Goal: Task Accomplishment & Management: Complete application form

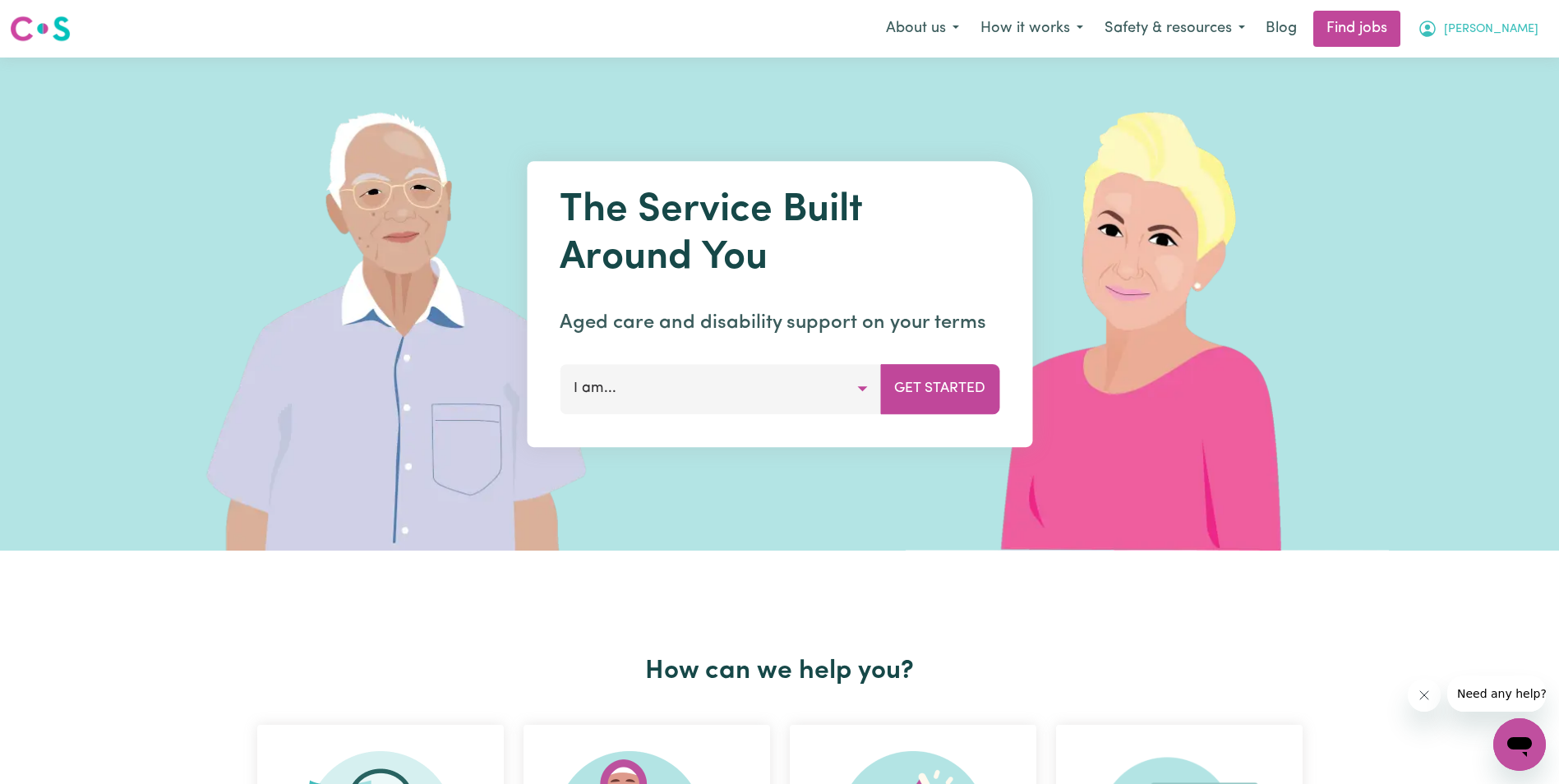
click at [1510, 28] on span "[PERSON_NAME]" at bounding box center [1491, 29] width 94 height 18
click at [1490, 69] on link "My Account" at bounding box center [1484, 63] width 130 height 31
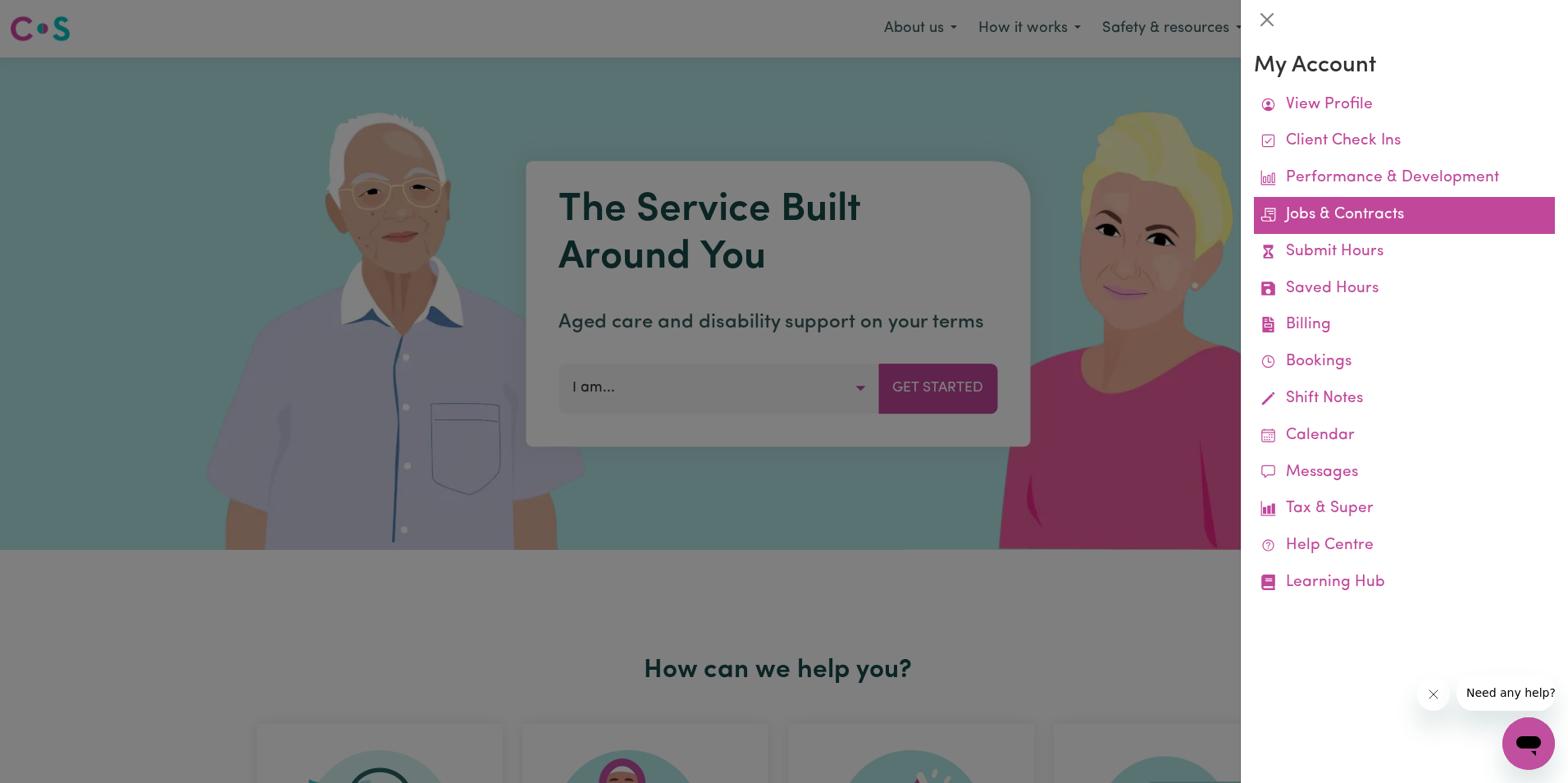
click at [1356, 211] on link "Jobs & Contracts" at bounding box center [1404, 214] width 301 height 36
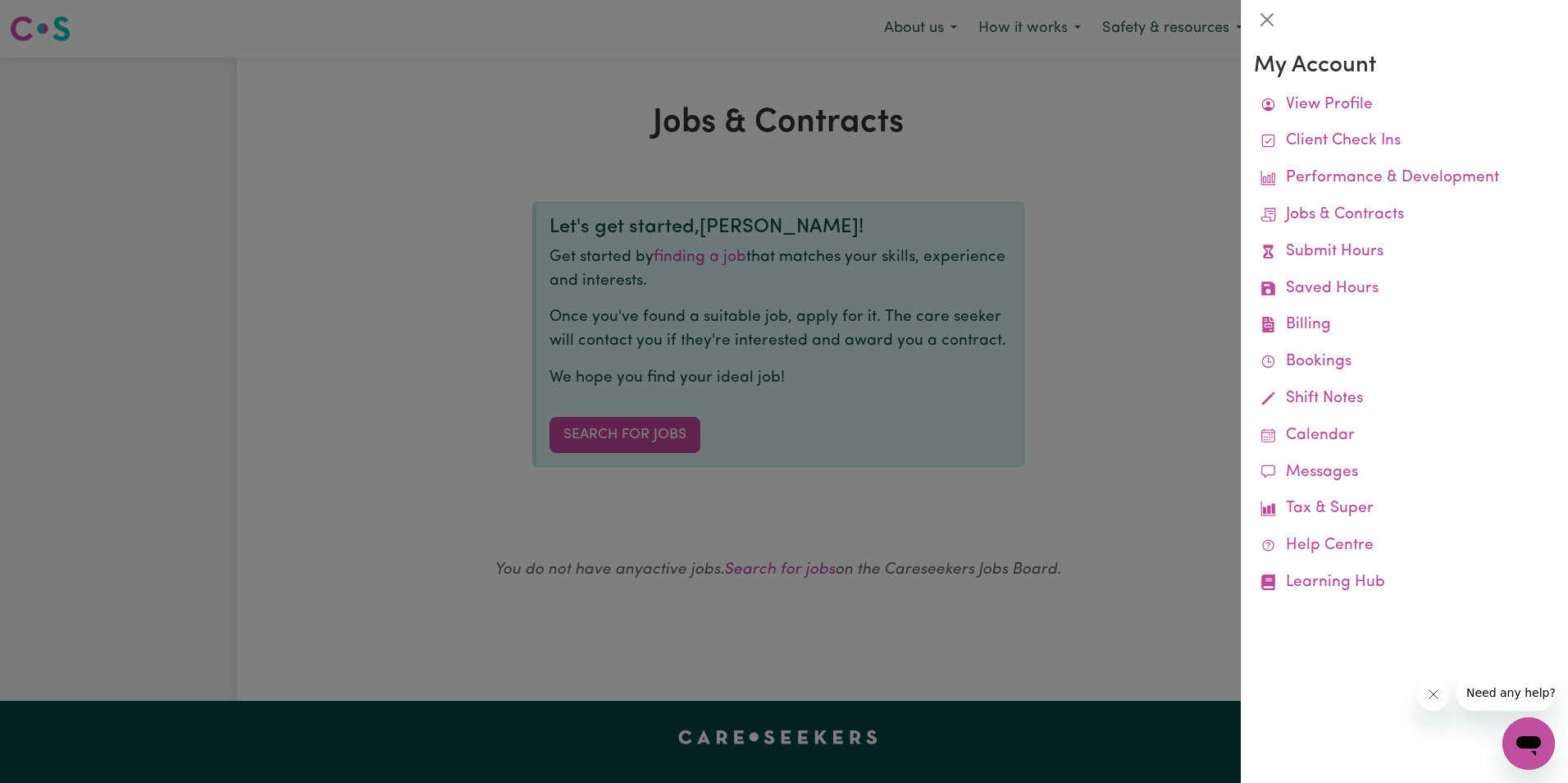
click at [660, 434] on div at bounding box center [784, 392] width 1568 height 783
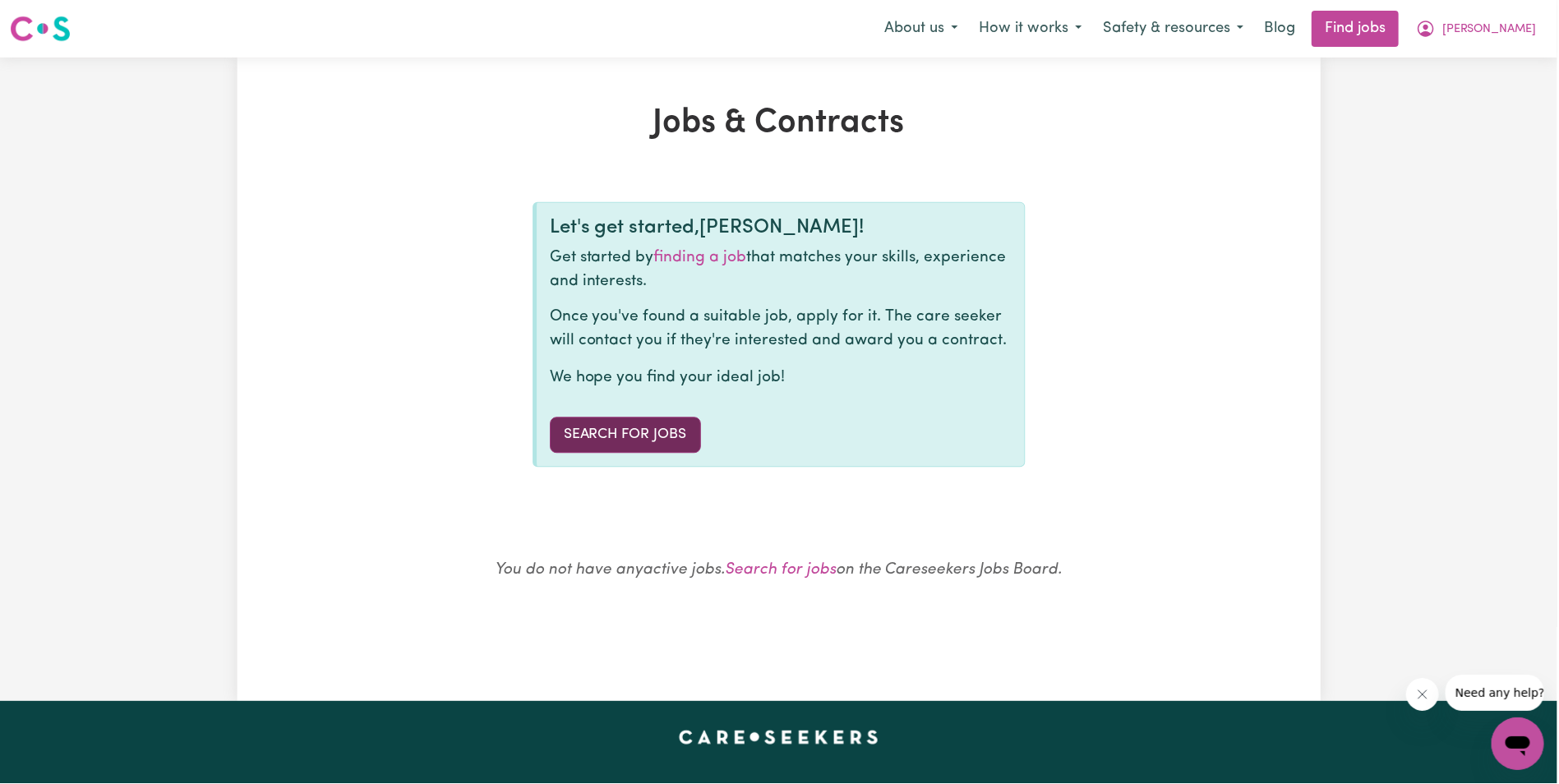
click at [660, 436] on link "Search for Jobs" at bounding box center [627, 435] width 152 height 37
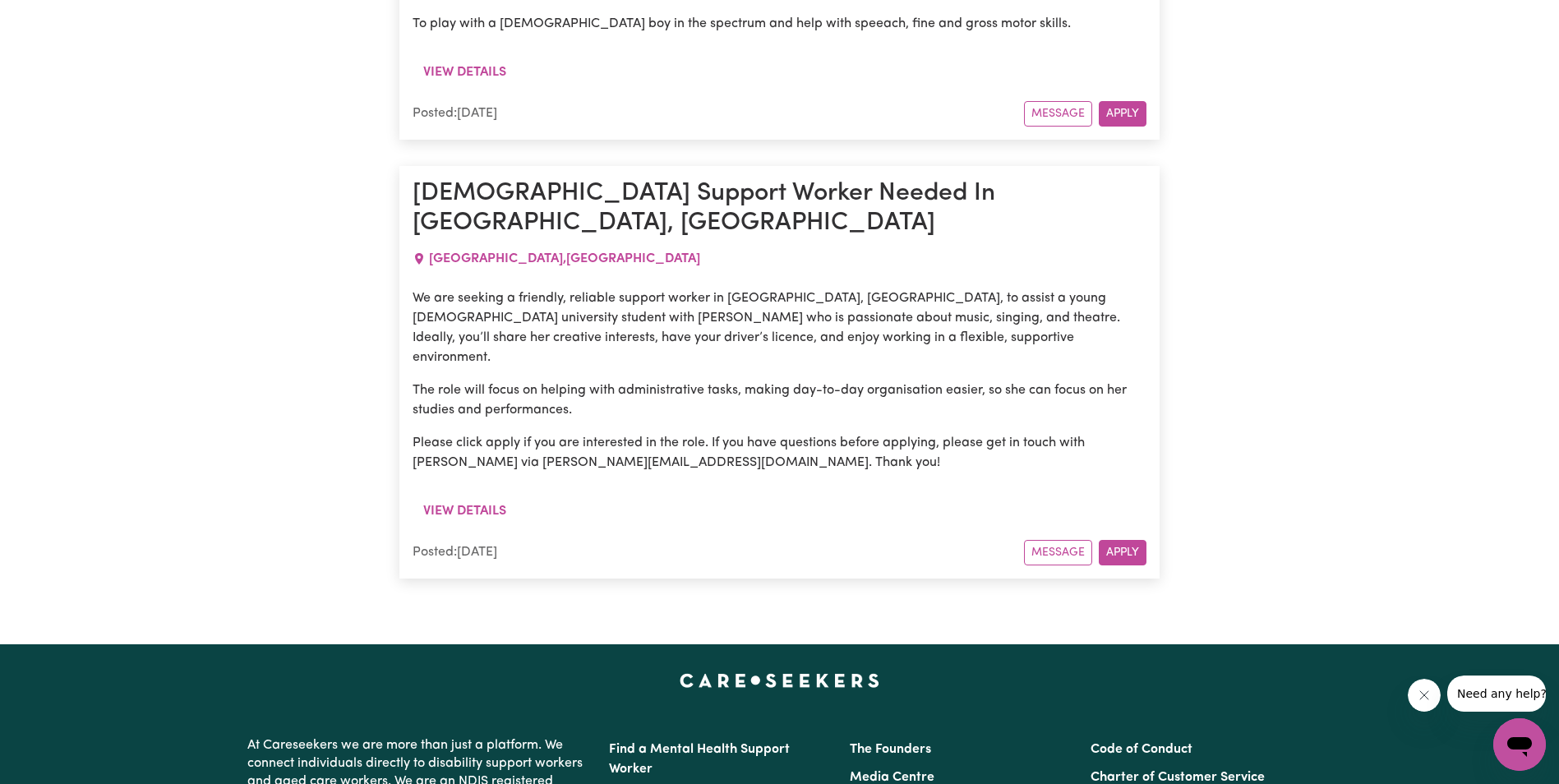
scroll to position [1051, 0]
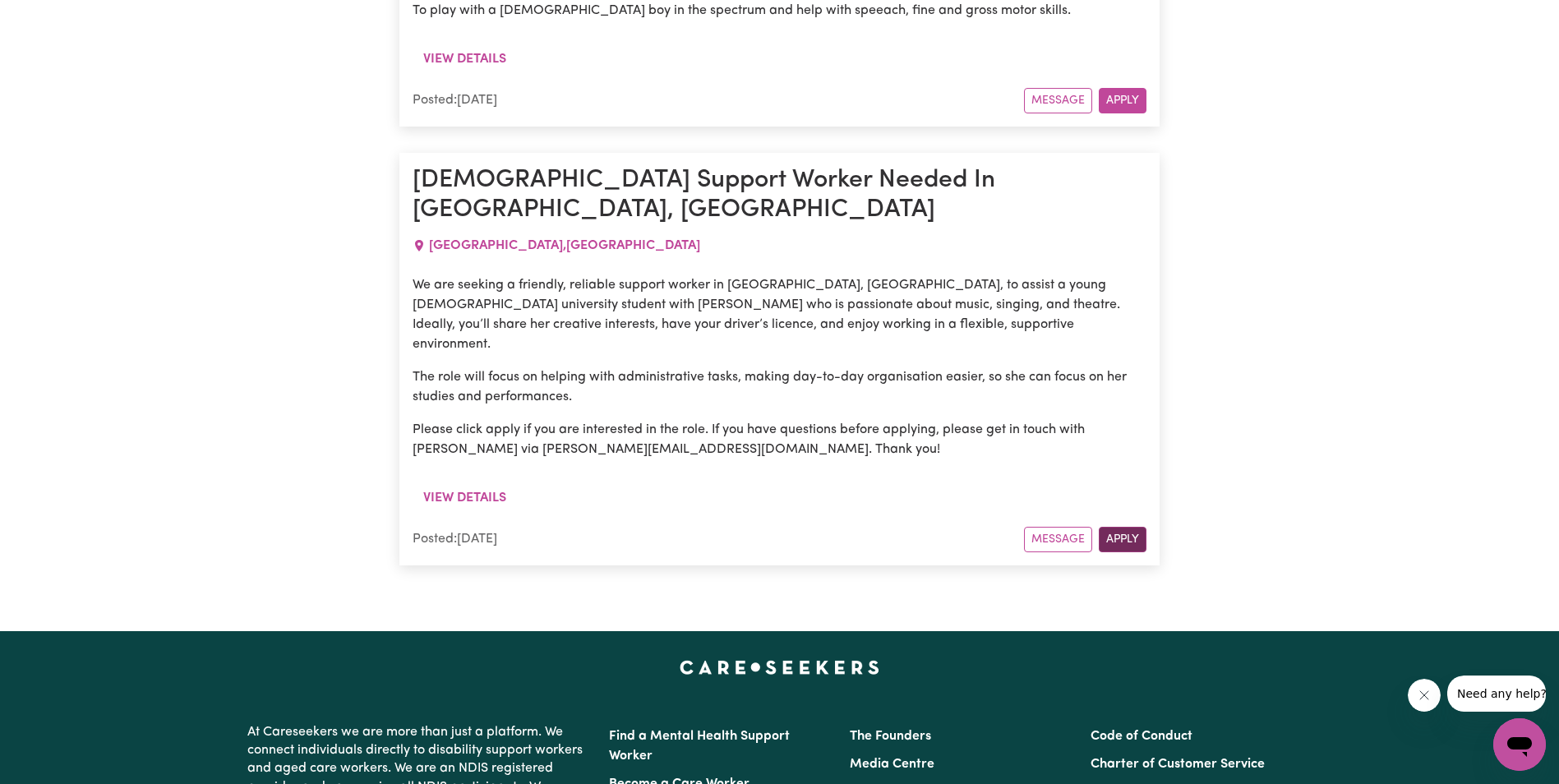
click at [1126, 527] on button "Apply" at bounding box center [1122, 539] width 47 height 26
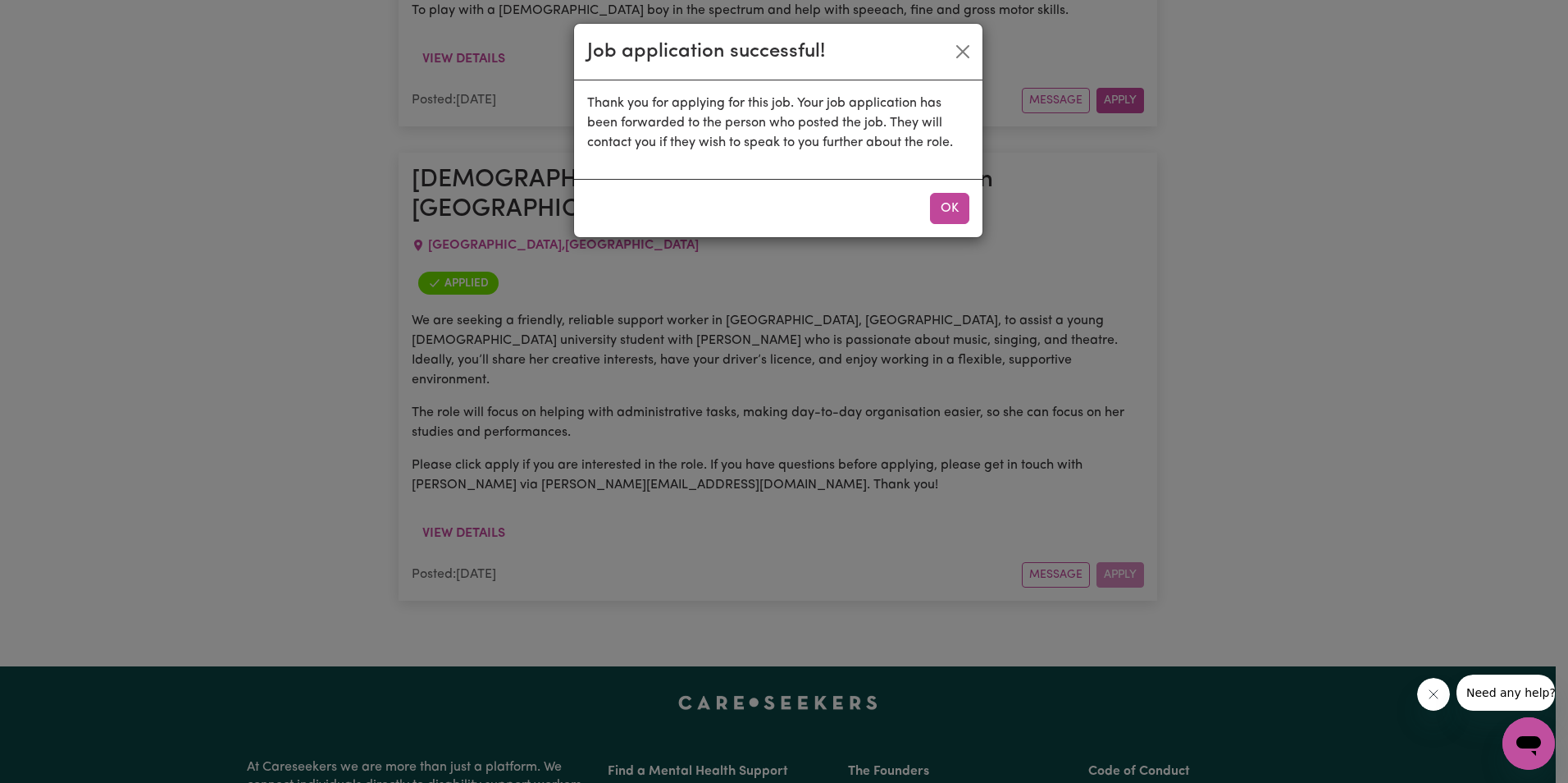
click at [958, 204] on button "OK" at bounding box center [950, 208] width 39 height 31
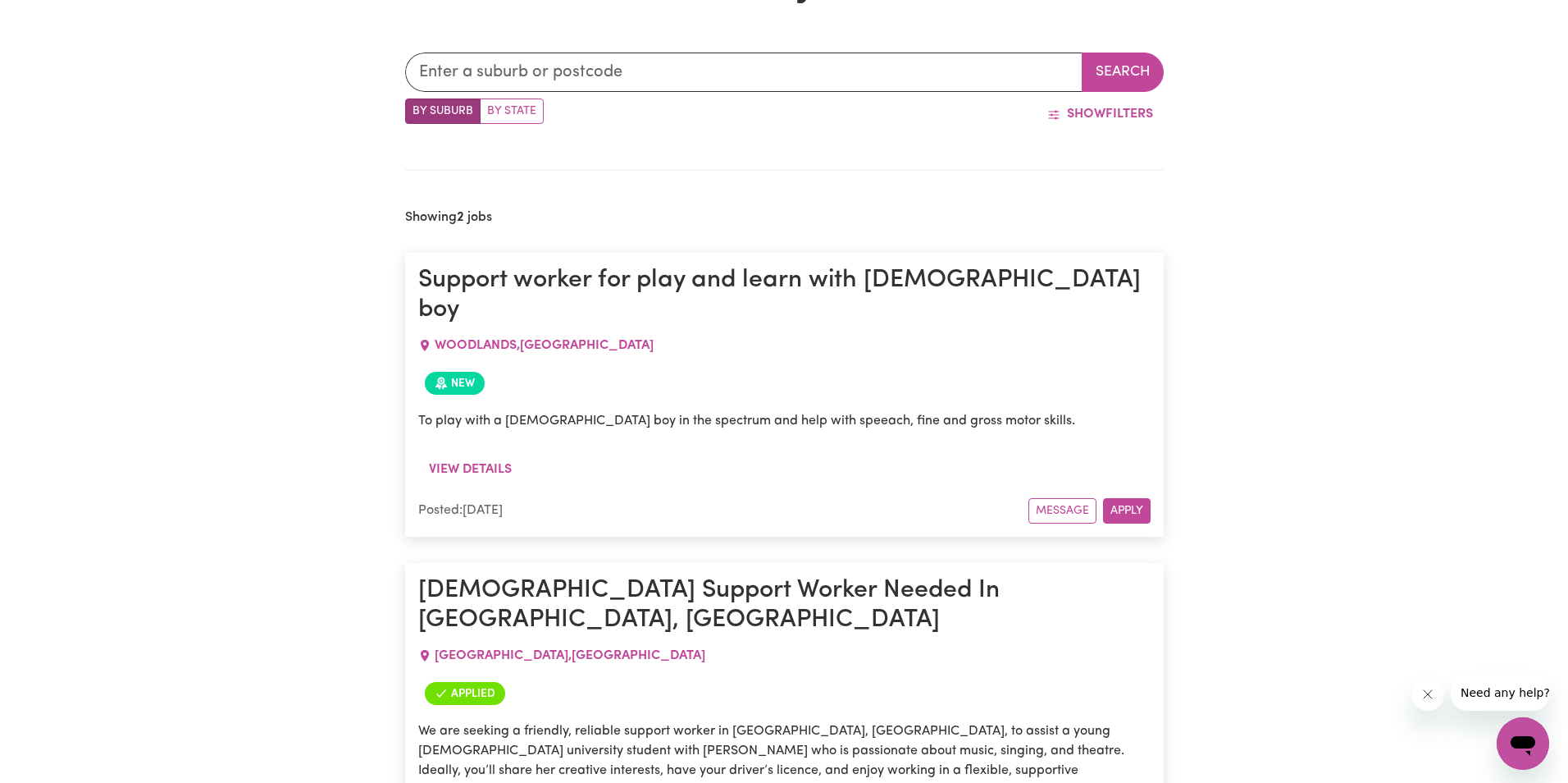
scroll to position [968, 0]
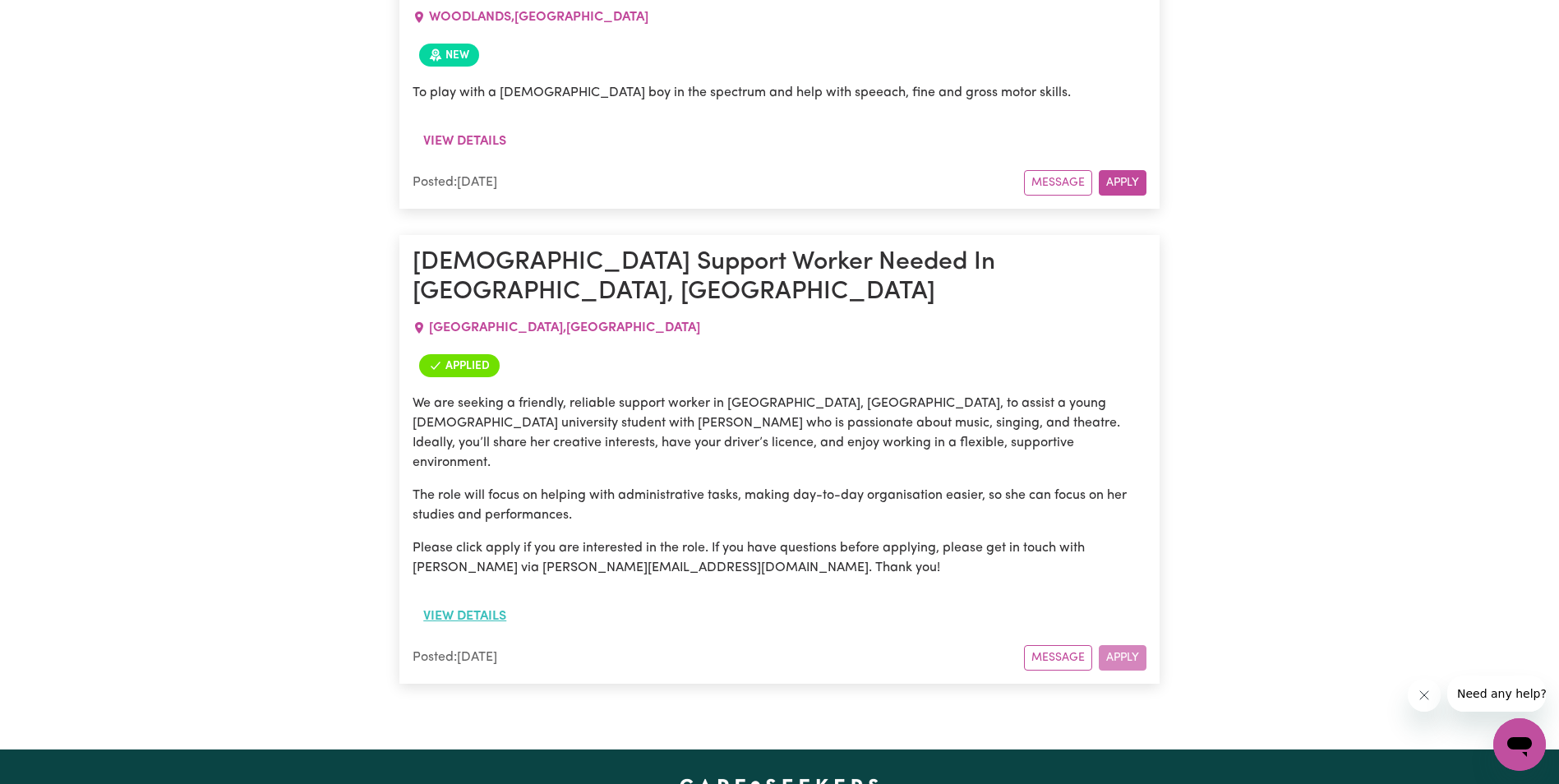
click at [489, 600] on button "View details" at bounding box center [464, 616] width 104 height 31
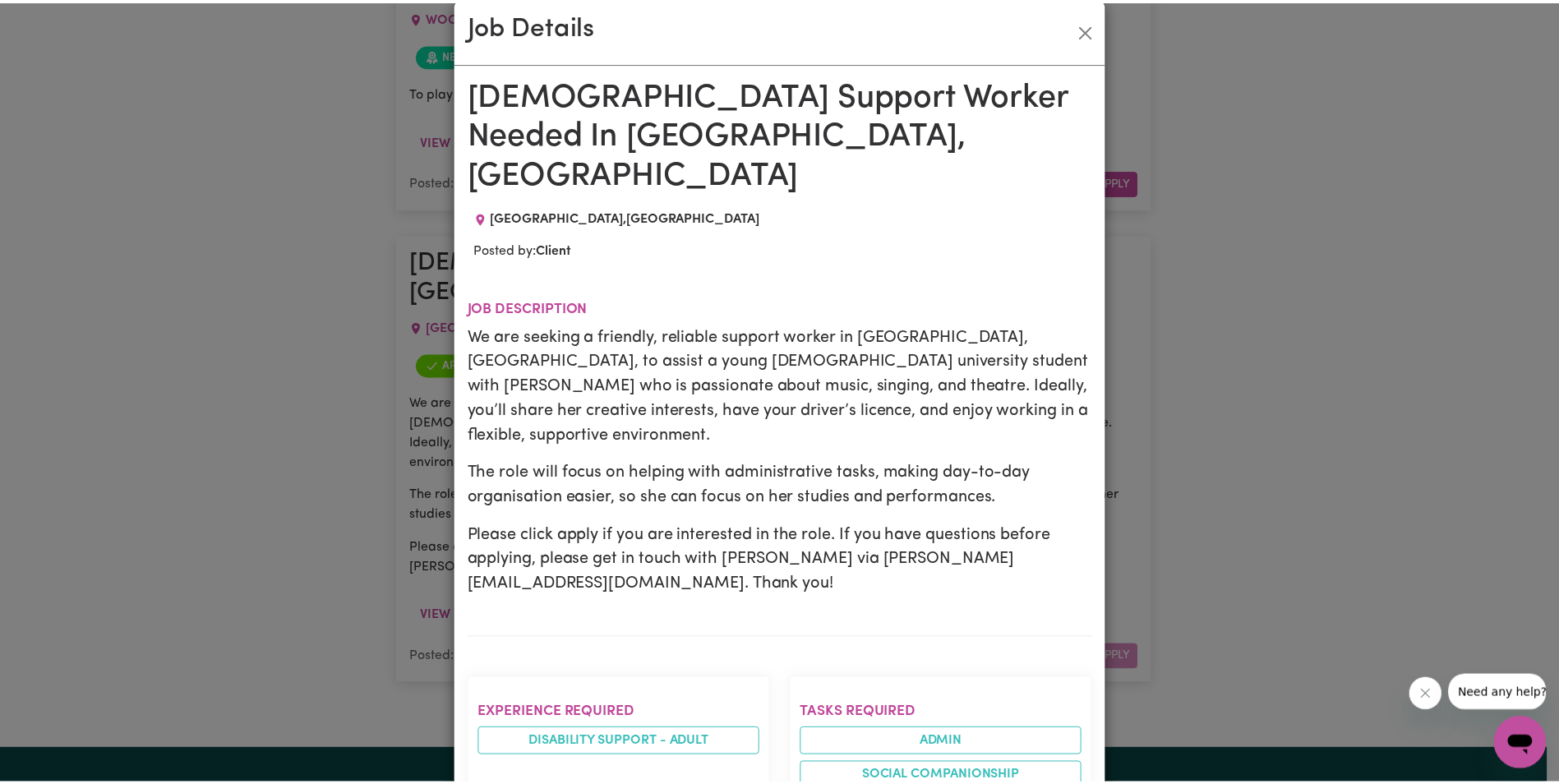
scroll to position [0, 0]
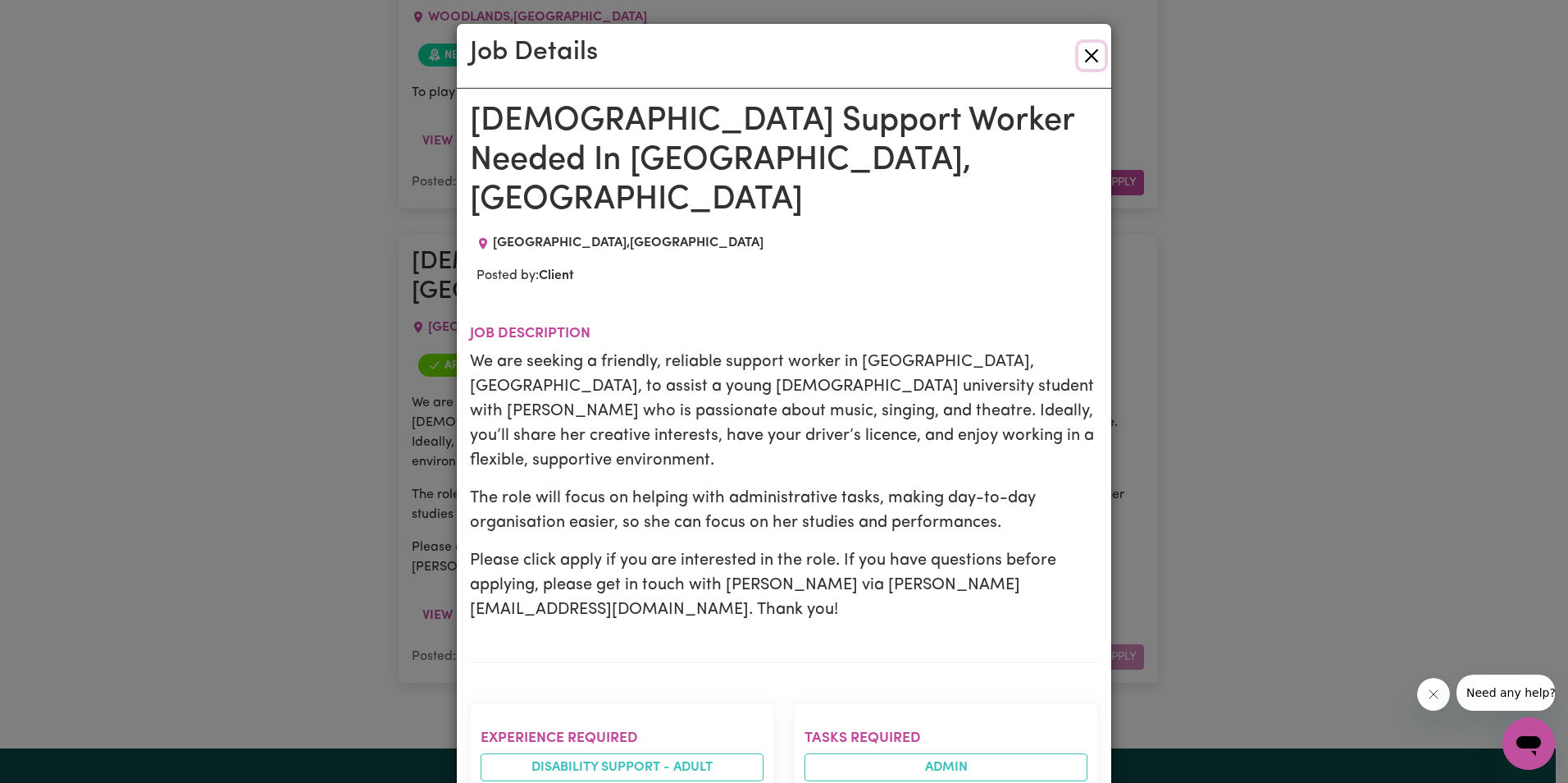
click at [1081, 52] on button "Close" at bounding box center [1092, 56] width 27 height 27
